Goal: Task Accomplishment & Management: Use online tool/utility

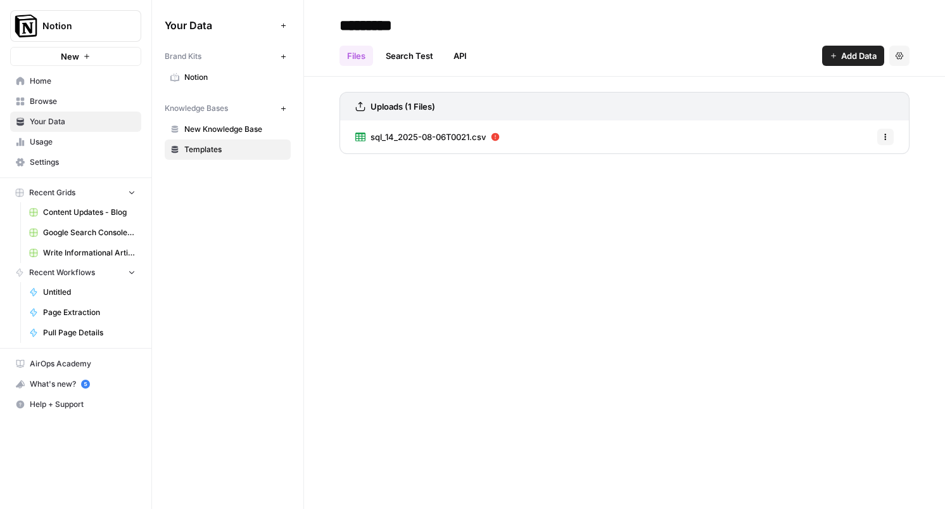
click at [463, 229] on div "********* Files Search Test API Add Data Settings Uploads (1 Files) sql_14_2025…" at bounding box center [624, 254] width 641 height 509
click at [452, 271] on div "********* Files Search Test API Add Data Settings Uploads (1 Files) sql_14_2025…" at bounding box center [624, 254] width 641 height 509
click at [96, 210] on span "Content Updates - Blog" at bounding box center [89, 212] width 93 height 11
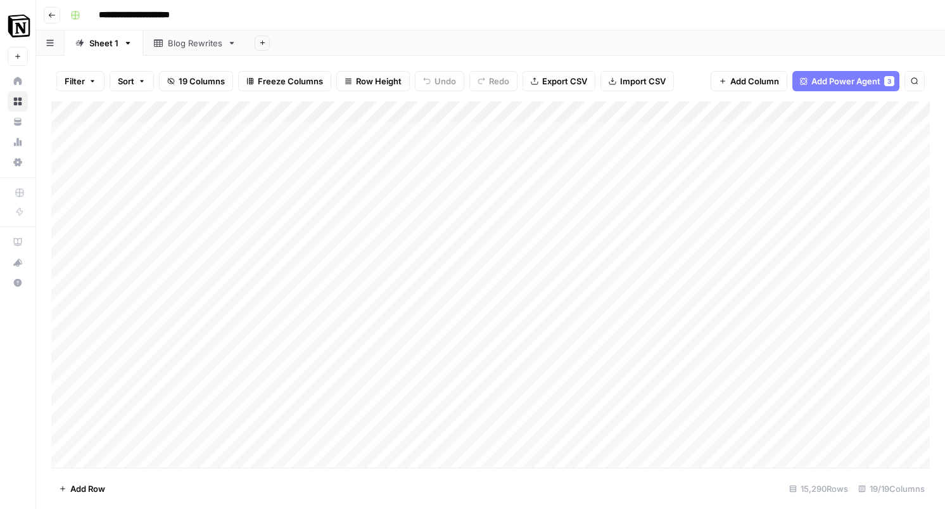
click at [164, 46] on div "Blog Rewrites" at bounding box center [188, 43] width 68 height 13
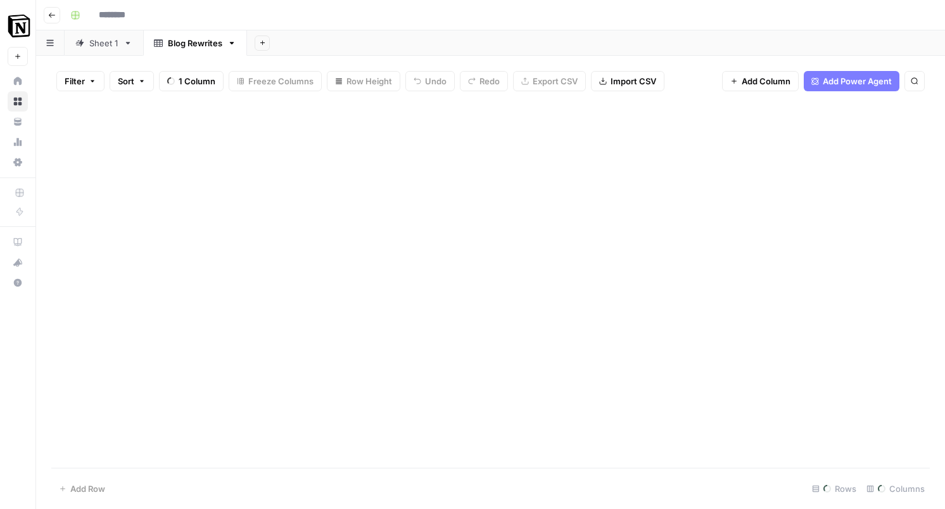
type input "**********"
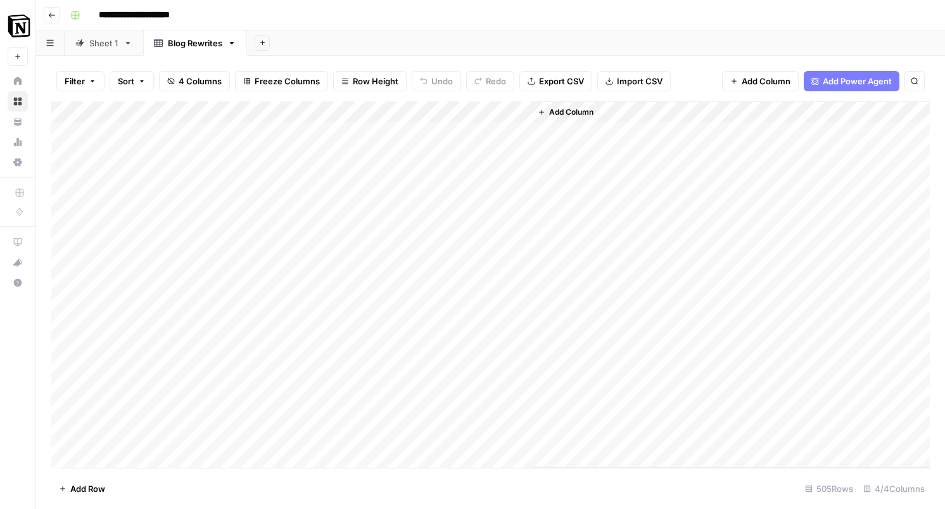
click at [94, 46] on div "Sheet 1" at bounding box center [103, 43] width 29 height 13
click at [51, 47] on button "button" at bounding box center [50, 42] width 29 height 25
click at [52, 13] on icon "button" at bounding box center [52, 15] width 8 height 8
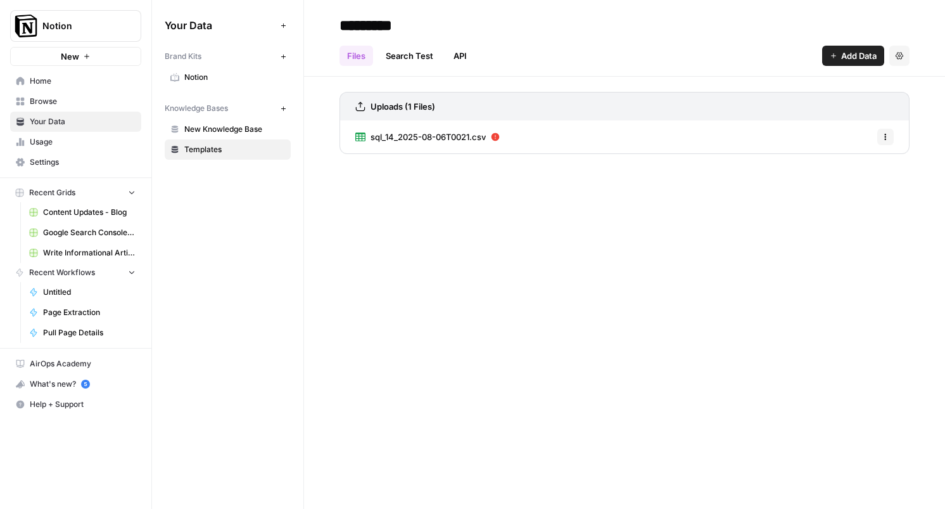
click at [51, 117] on span "Your Data" at bounding box center [83, 121] width 106 height 11
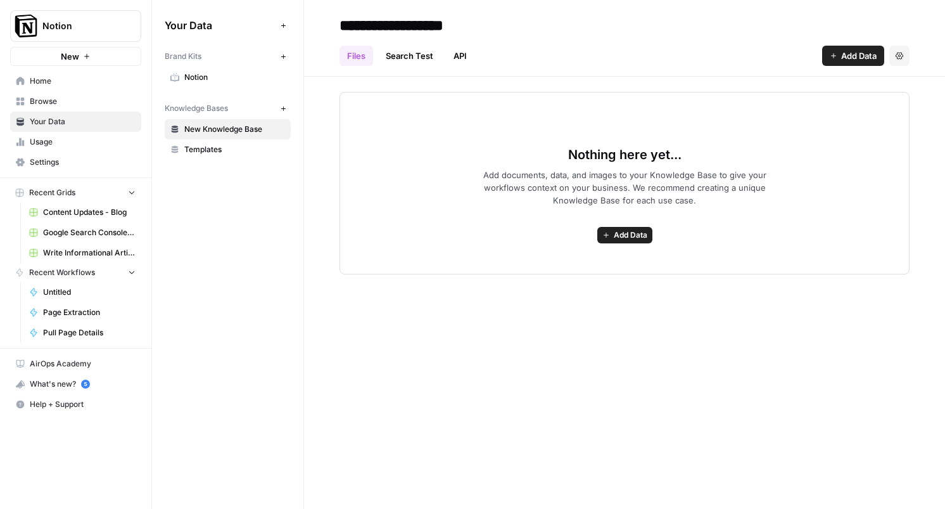
click at [905, 48] on button "Settings" at bounding box center [900, 56] width 20 height 20
click at [856, 83] on span "Delete Knowledge Base" at bounding box center [848, 85] width 94 height 13
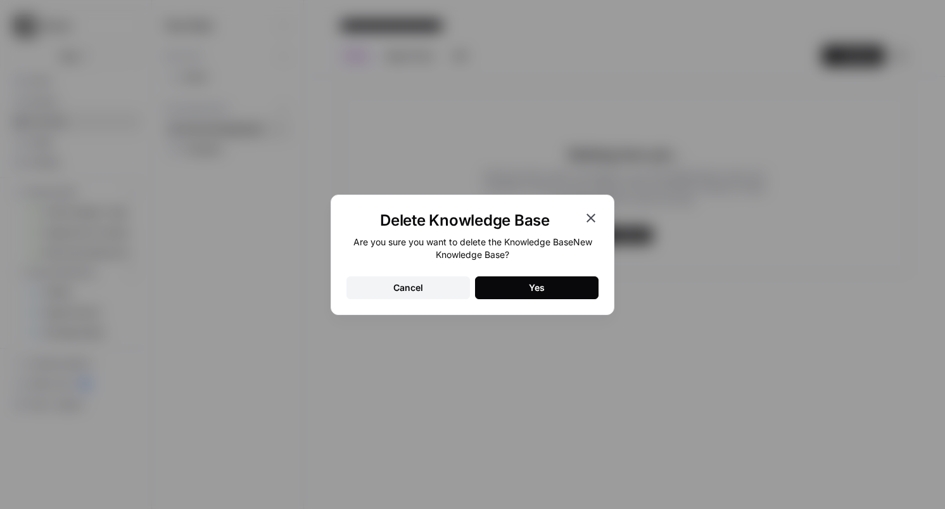
click at [522, 285] on button "Yes" at bounding box center [537, 287] width 124 height 23
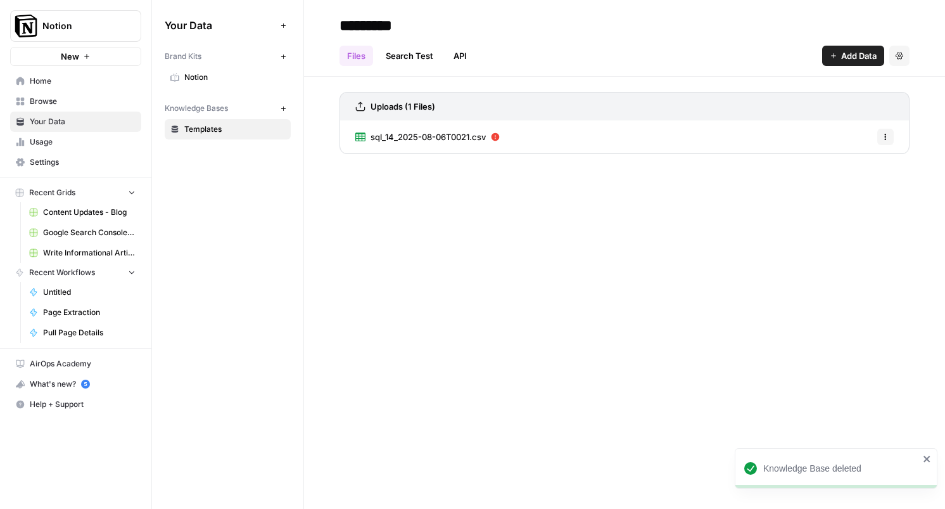
click at [195, 81] on span "Notion" at bounding box center [234, 77] width 101 height 11
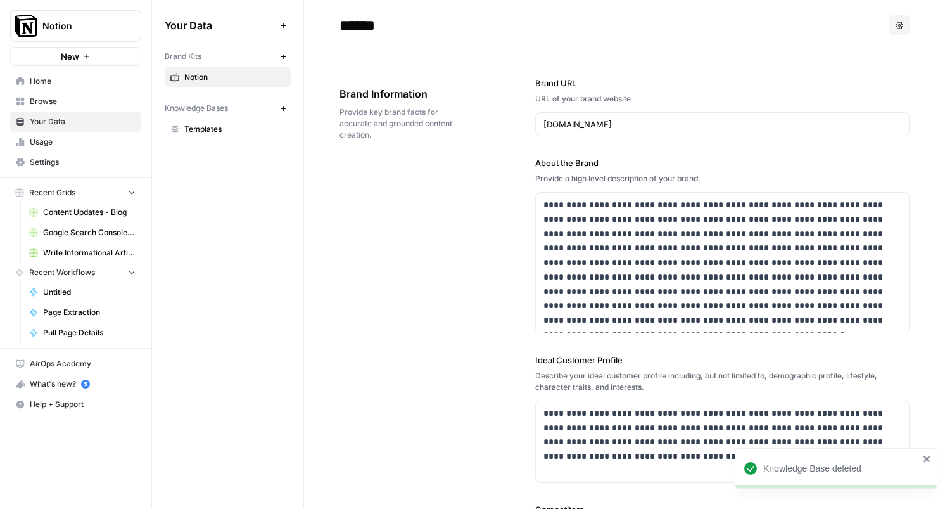
click at [35, 144] on span "Usage" at bounding box center [83, 141] width 106 height 11
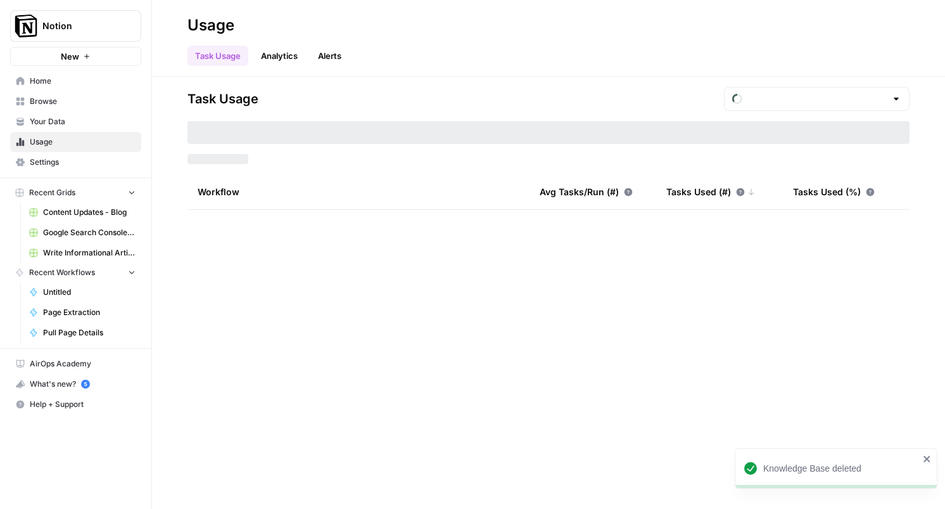
type input "August Tasks"
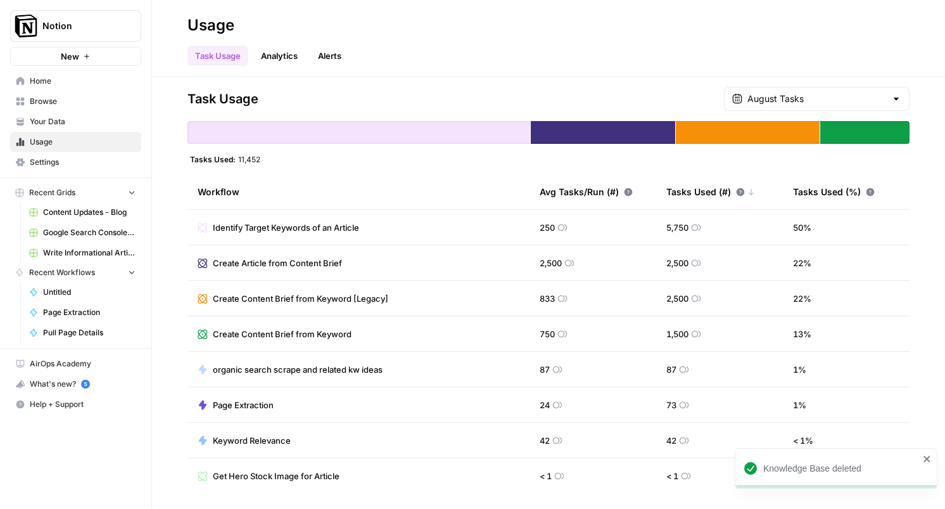
click at [53, 100] on span "Browse" at bounding box center [83, 101] width 106 height 11
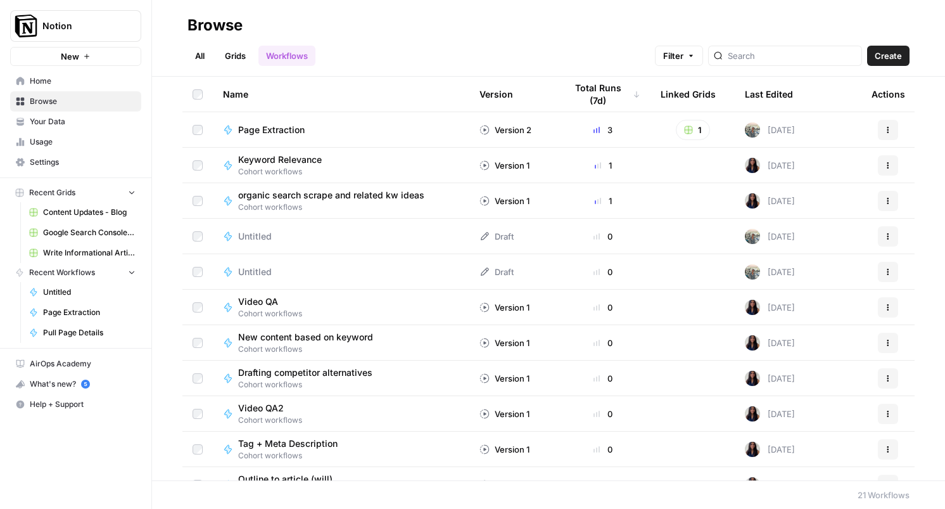
click at [257, 133] on span "Page Extraction" at bounding box center [271, 130] width 67 height 13
click at [257, 160] on span "Keyword Relevance" at bounding box center [280, 159] width 84 height 13
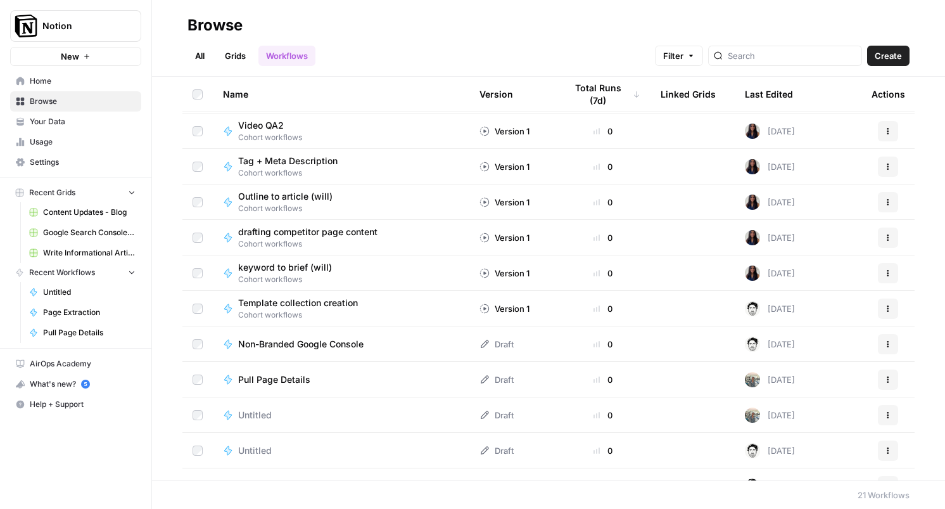
scroll to position [284, 0]
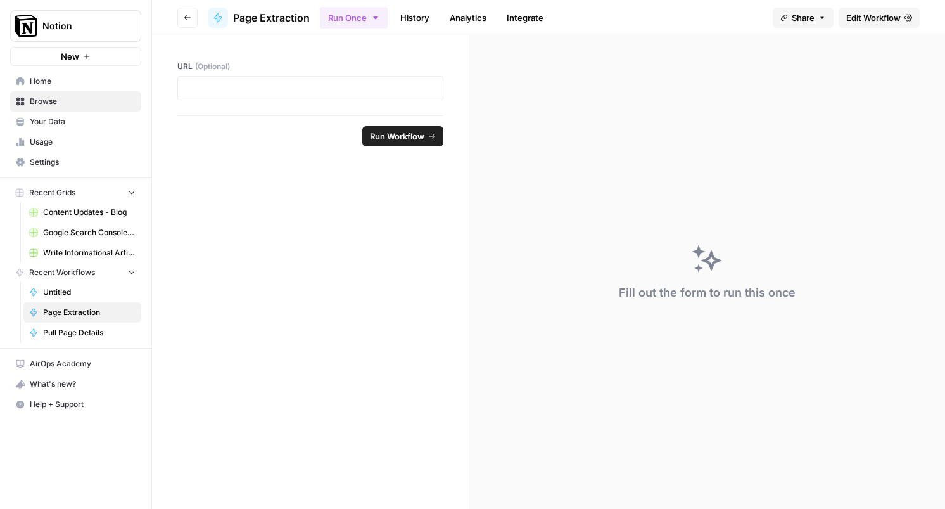
click at [398, 226] on form "URL (Optional) Run Workflow" at bounding box center [310, 271] width 317 height 473
click at [368, 15] on button "Run Once" at bounding box center [354, 18] width 68 height 22
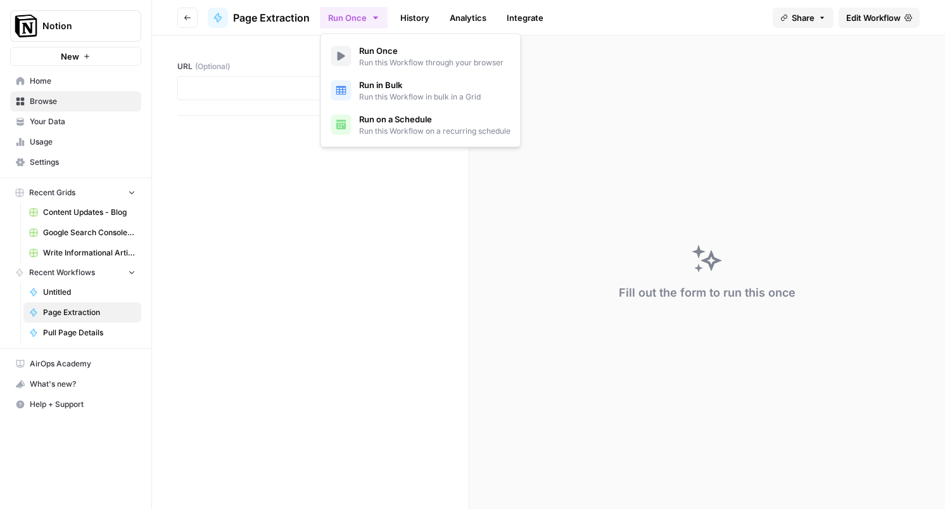
click at [368, 15] on button "Run Once" at bounding box center [354, 18] width 68 height 22
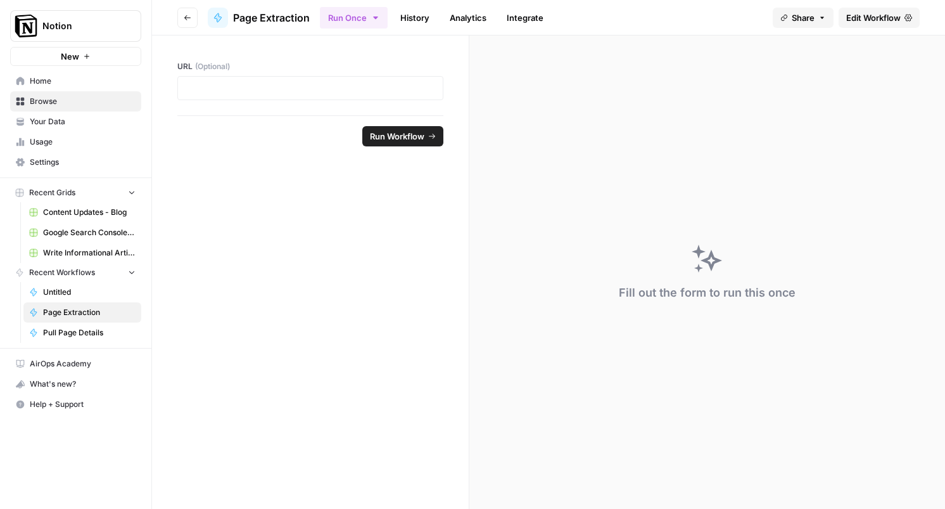
click at [404, 15] on link "History" at bounding box center [415, 18] width 44 height 20
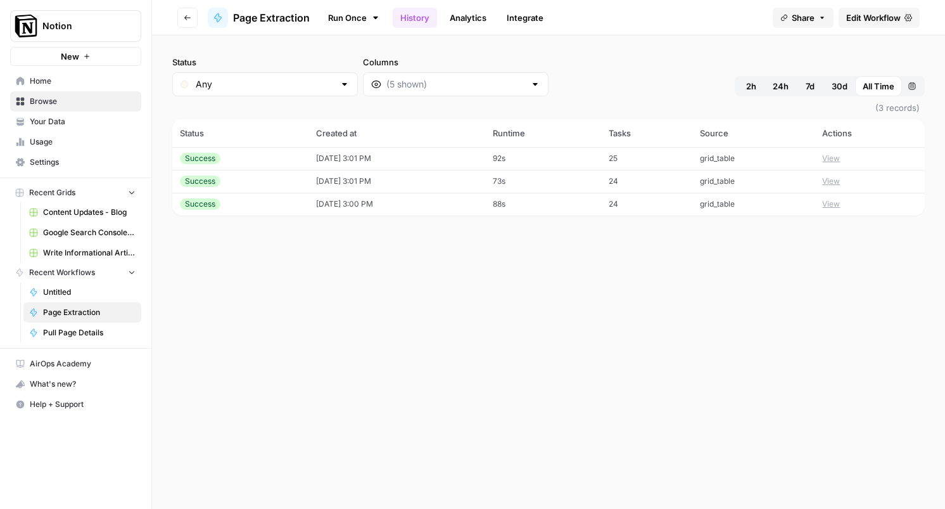
click at [485, 15] on link "Analytics" at bounding box center [468, 18] width 52 height 20
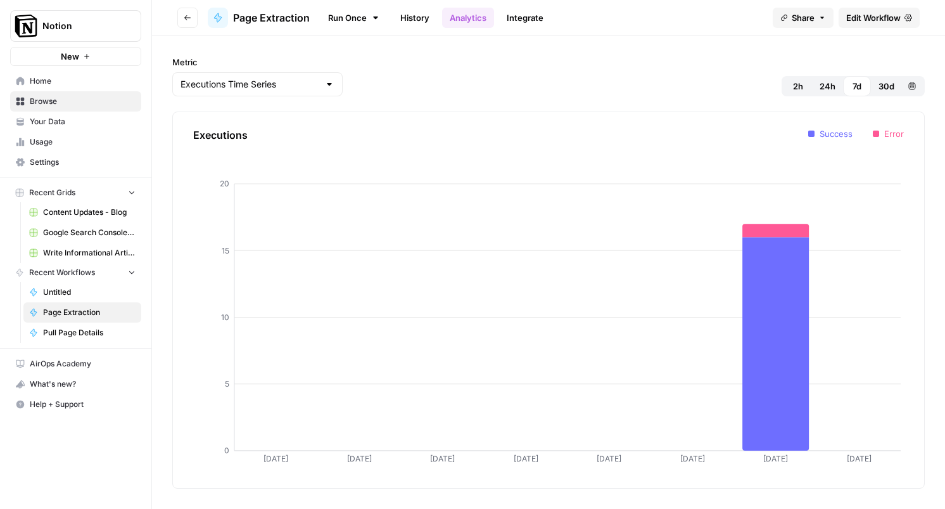
click at [424, 13] on link "History" at bounding box center [415, 18] width 44 height 20
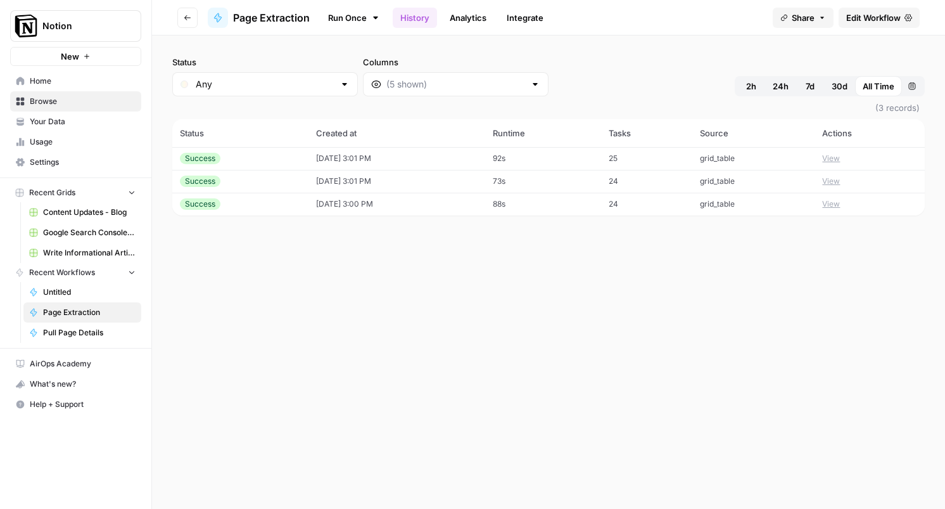
click at [325, 22] on link "Run Once" at bounding box center [354, 18] width 68 height 22
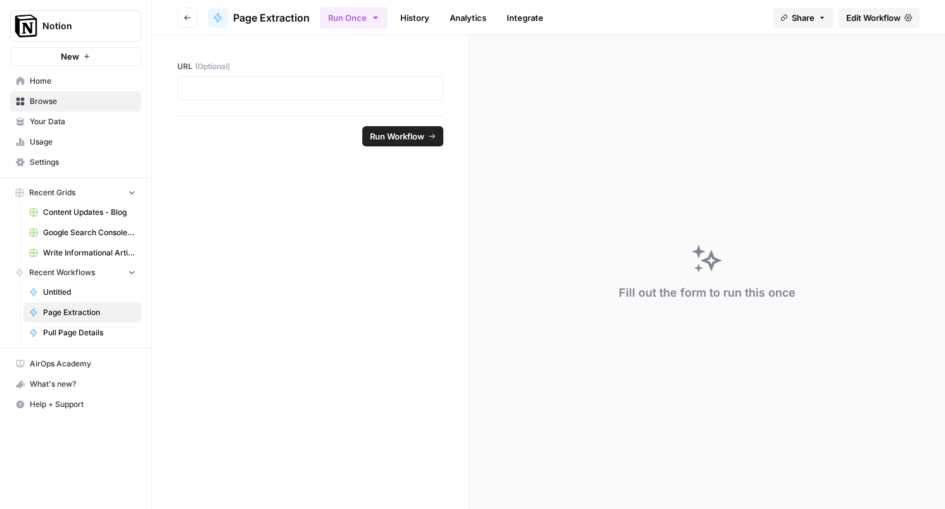
click at [887, 13] on span "Edit Workflow" at bounding box center [874, 17] width 54 height 13
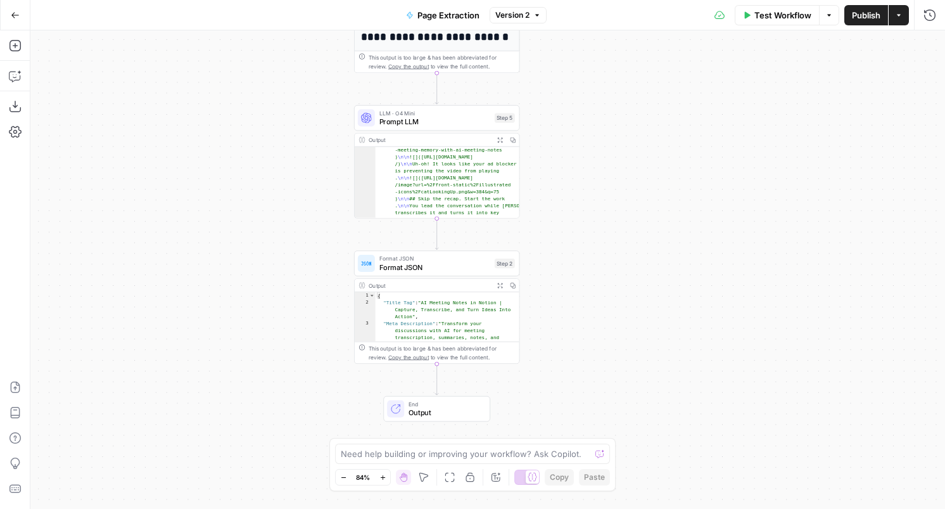
scroll to position [129, 0]
click at [503, 140] on icon "button" at bounding box center [499, 140] width 5 height 5
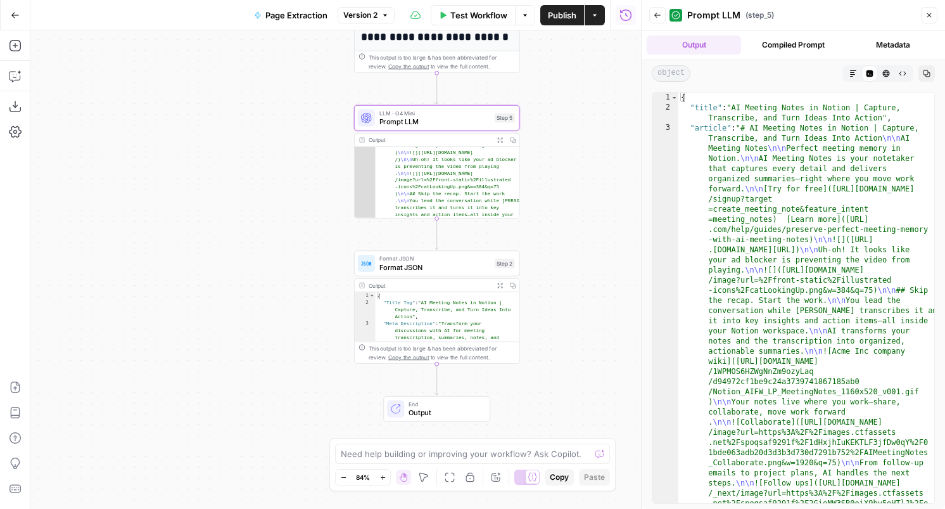
scroll to position [0, 0]
click at [798, 44] on button "Compiled Prompt" at bounding box center [793, 44] width 94 height 19
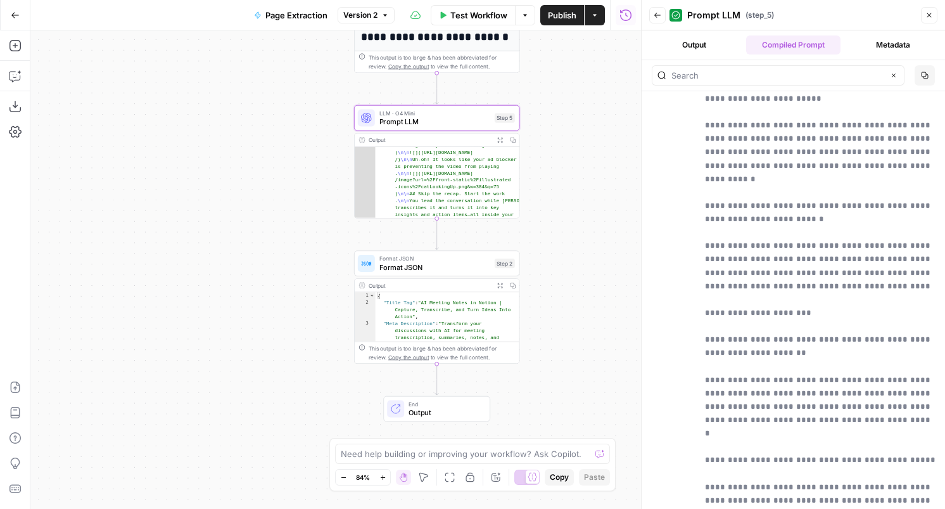
scroll to position [2028, 0]
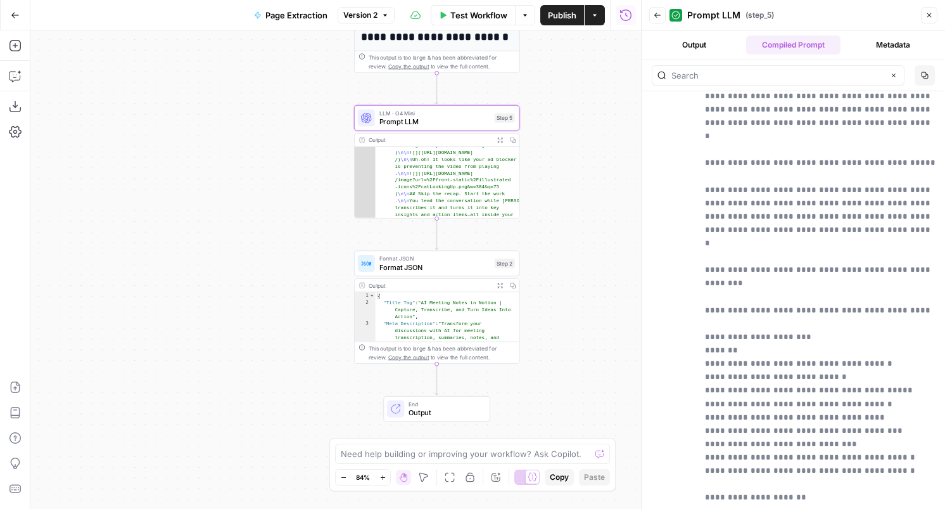
click at [873, 46] on button "Metadata" at bounding box center [893, 44] width 94 height 19
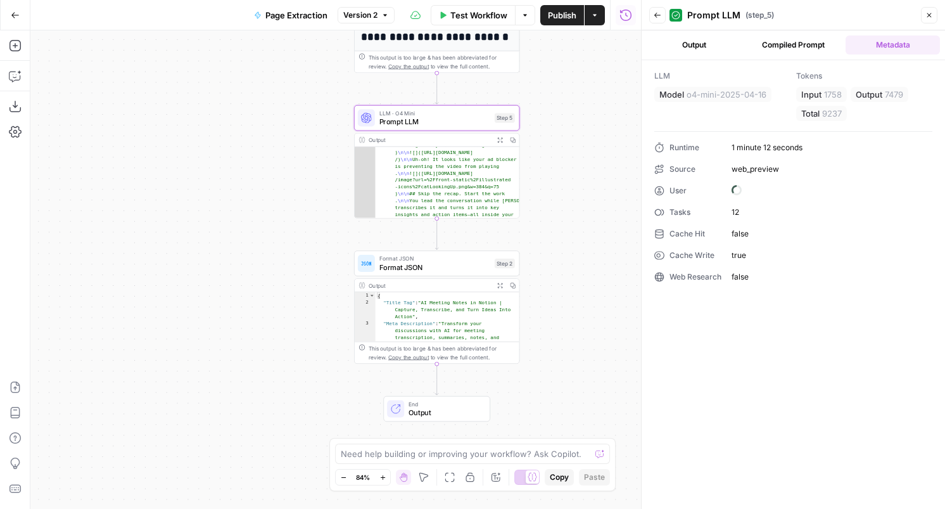
scroll to position [0, 0]
click at [447, 268] on span "Format JSON" at bounding box center [435, 267] width 111 height 11
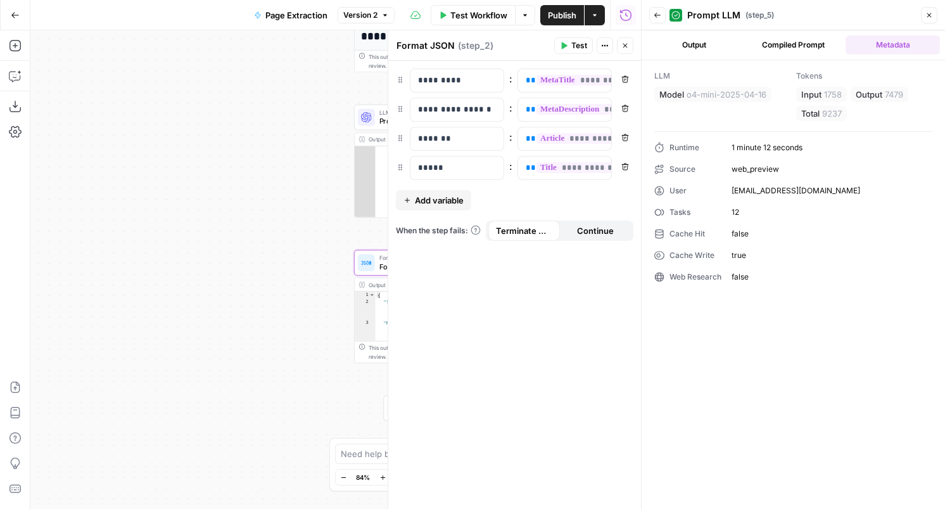
click at [277, 261] on div "**********" at bounding box center [335, 269] width 611 height 478
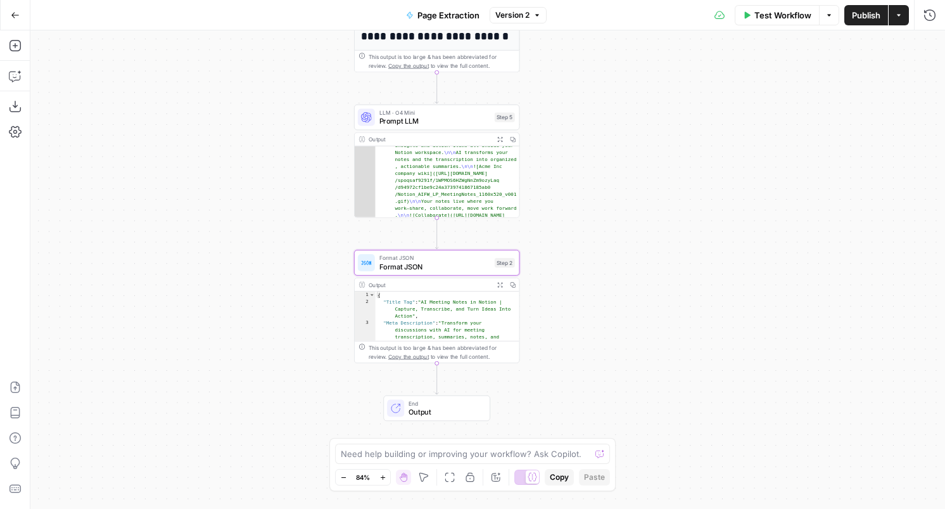
scroll to position [216, 0]
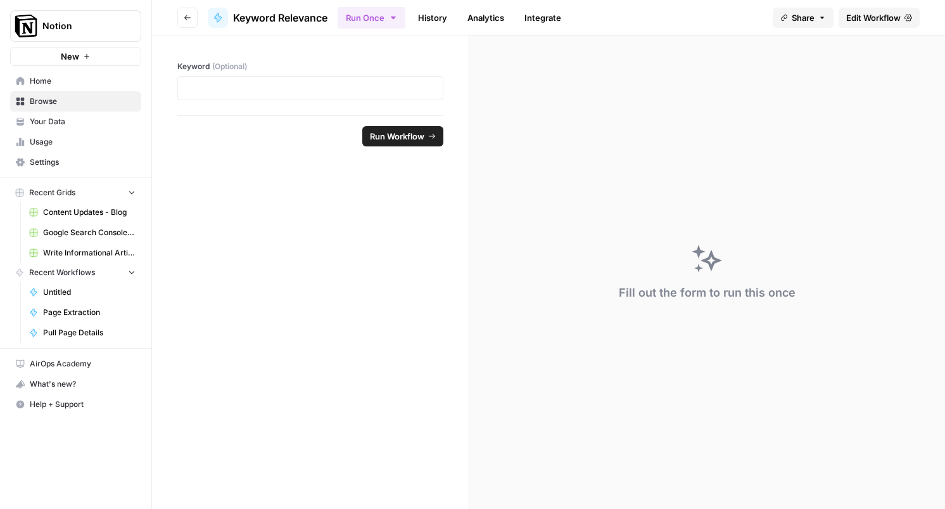
click at [886, 19] on span "Edit Workflow" at bounding box center [874, 17] width 54 height 13
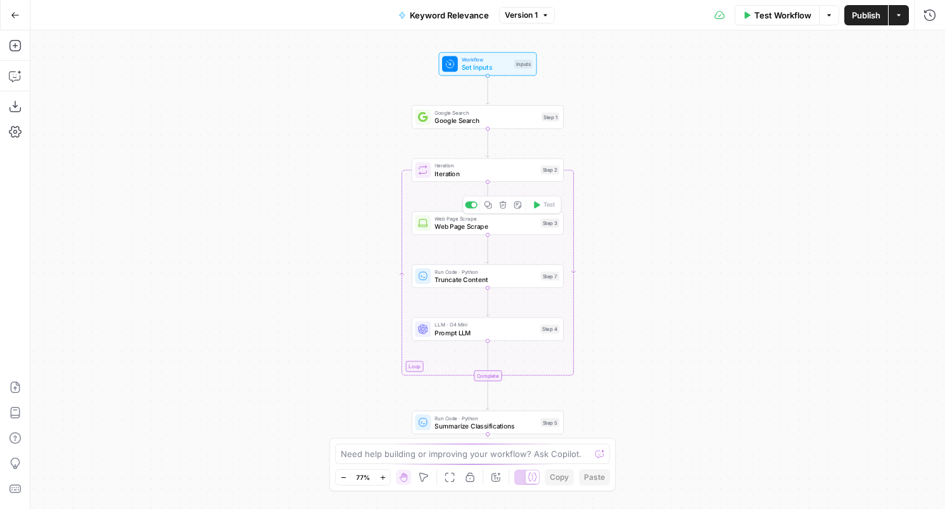
click at [470, 229] on span "Web Page Scrape" at bounding box center [486, 227] width 102 height 10
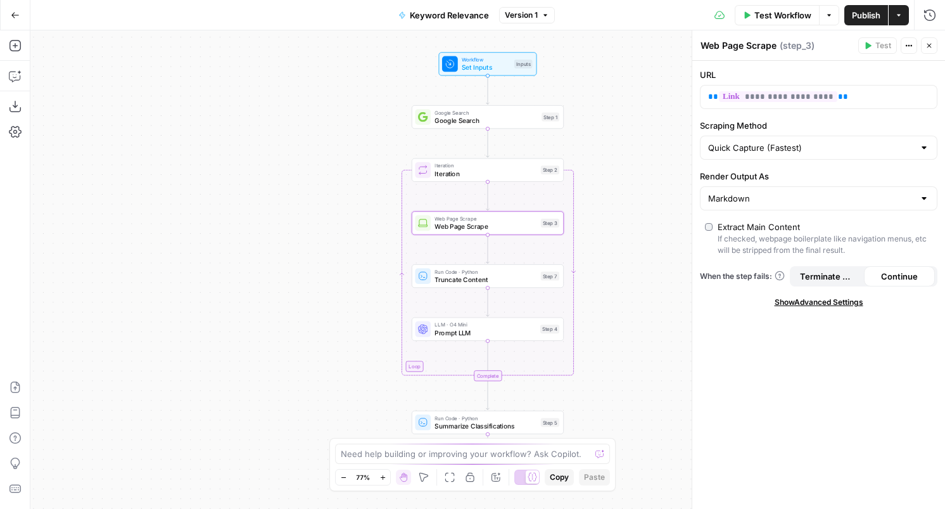
click at [463, 281] on span "Truncate Content" at bounding box center [486, 279] width 102 height 10
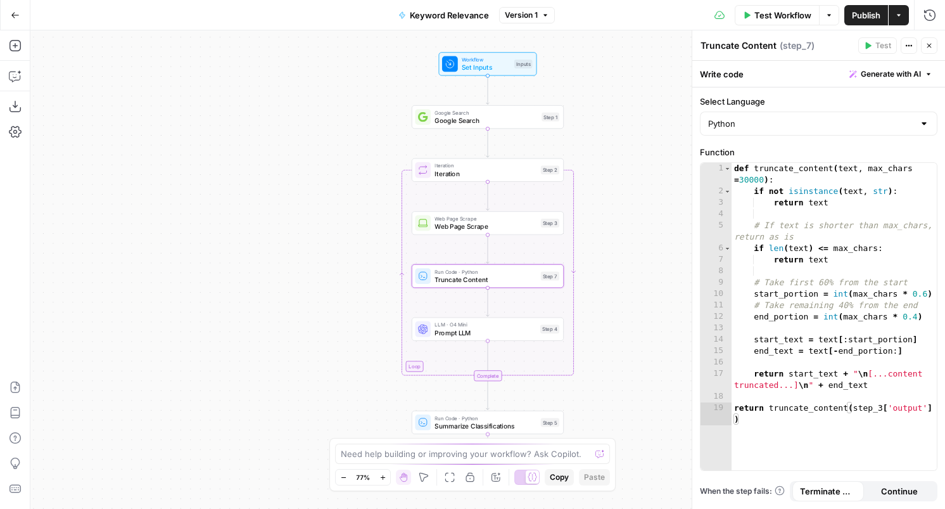
click at [516, 335] on span "Prompt LLM" at bounding box center [485, 333] width 101 height 10
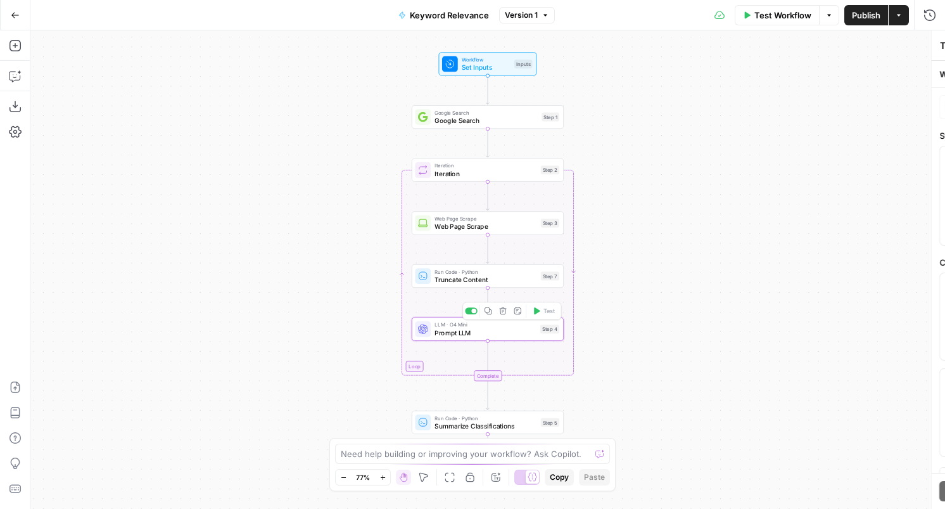
type textarea "Prompt LLM"
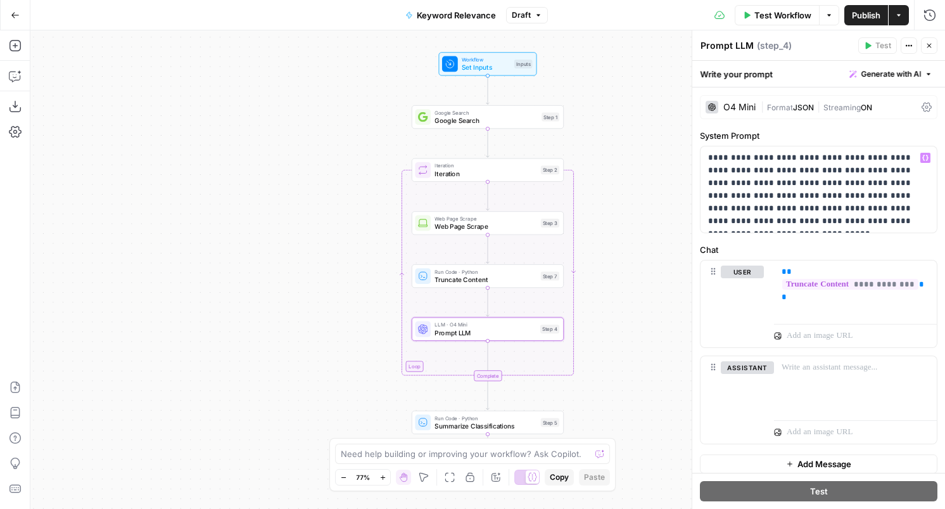
scroll to position [8, 0]
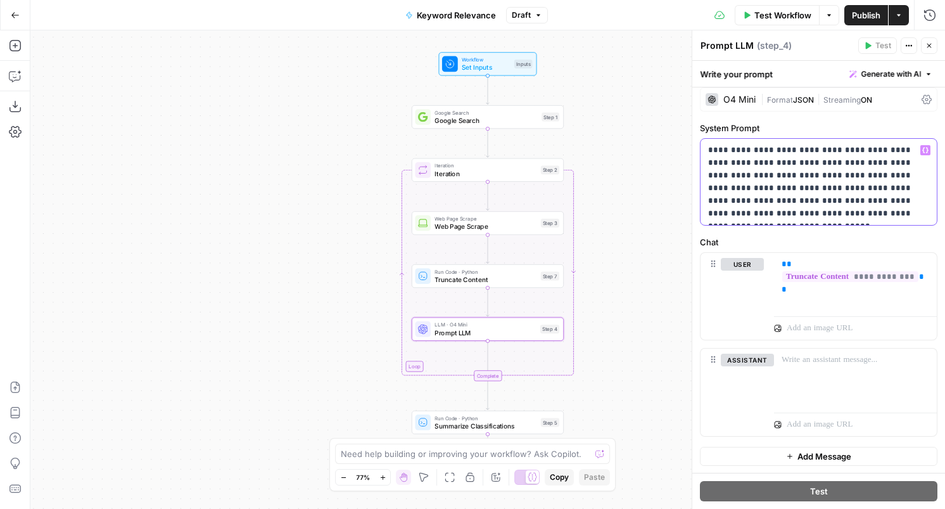
click at [833, 160] on p "**********" at bounding box center [818, 182] width 221 height 76
